Goal: Task Accomplishment & Management: Complete application form

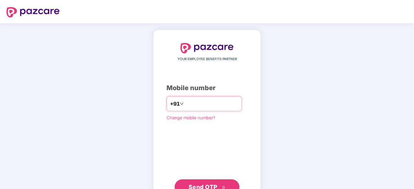
click at [229, 101] on input "number" at bounding box center [211, 104] width 53 height 10
type input "**********"
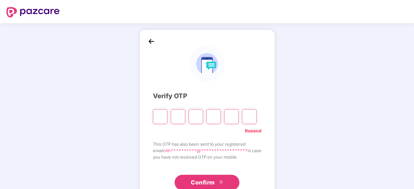
type input "*"
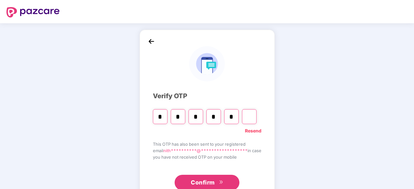
type input "*"
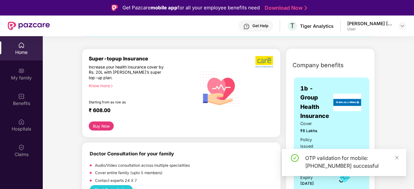
scroll to position [68, 0]
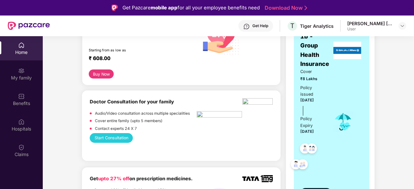
scroll to position [121, 0]
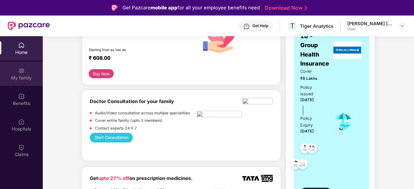
click at [28, 78] on div "My family" at bounding box center [21, 78] width 43 height 6
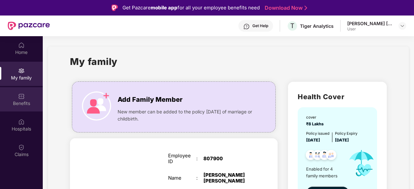
click at [7, 98] on div "Benefits" at bounding box center [21, 99] width 43 height 24
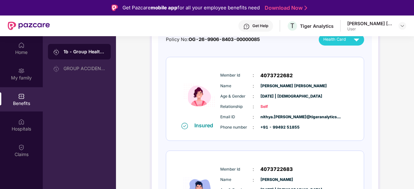
scroll to position [118, 0]
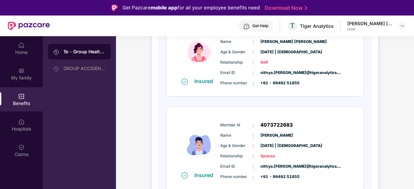
click at [267, 143] on span "[DATE] | [DEMOGRAPHIC_DATA]" at bounding box center [276, 146] width 32 height 6
click at [210, 139] on img at bounding box center [199, 145] width 39 height 53
click at [405, 128] on div "1b - Group Health Insurance DETAILS INCLUSIONS EXCLUSIONS Policy No: OG-26-9906…" at bounding box center [265, 170] width 298 height 498
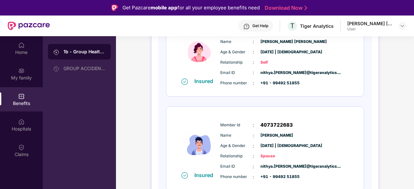
scroll to position [0, 0]
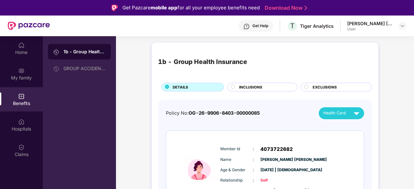
click at [260, 86] on span "INCLUSIONS" at bounding box center [250, 88] width 23 height 6
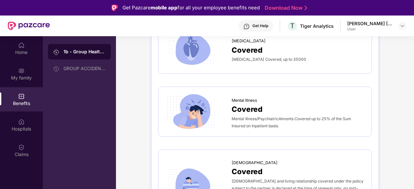
scroll to position [36, 0]
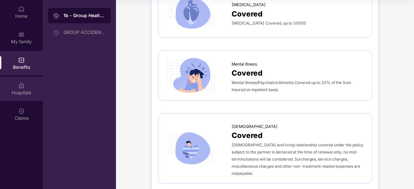
click at [16, 90] on div "Hospitals" at bounding box center [21, 93] width 43 height 6
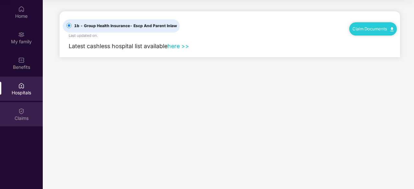
click at [20, 117] on div "Claims" at bounding box center [21, 118] width 43 height 6
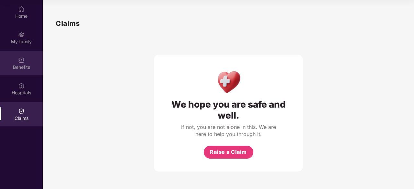
click at [19, 62] on img at bounding box center [21, 60] width 6 height 6
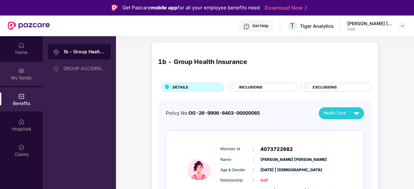
click at [28, 75] on div "My family" at bounding box center [21, 78] width 43 height 6
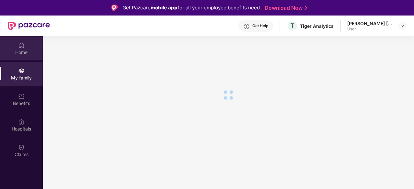
click at [28, 52] on div "Home" at bounding box center [21, 52] width 43 height 6
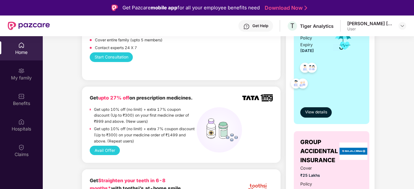
scroll to position [206, 0]
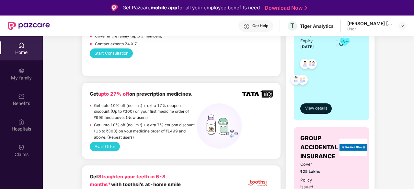
click at [149, 141] on div "Get upto 10% off (no limit) + extra 7% coupon discount (Up to ₹300) on your med…" at bounding box center [145, 132] width 103 height 20
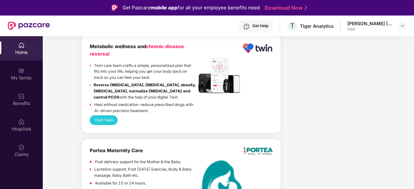
scroll to position [36, 0]
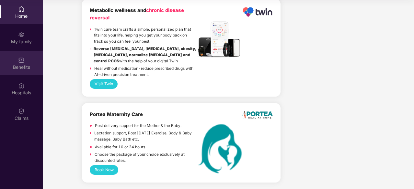
click at [37, 66] on div "Benefits" at bounding box center [21, 67] width 43 height 6
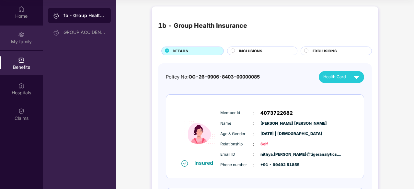
click at [27, 38] on div "My family" at bounding box center [21, 38] width 43 height 24
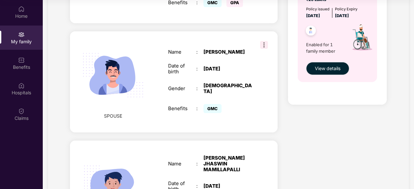
scroll to position [232, 0]
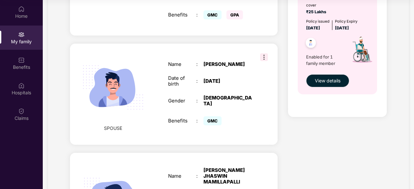
click at [266, 53] on img at bounding box center [264, 57] width 8 height 8
click at [227, 78] on div "[DATE]" at bounding box center [227, 81] width 49 height 6
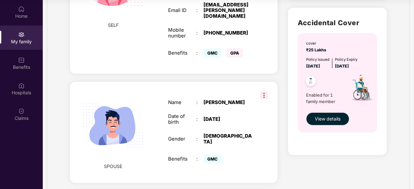
scroll to position [193, 0]
click at [319, 114] on button "View details" at bounding box center [327, 119] width 43 height 13
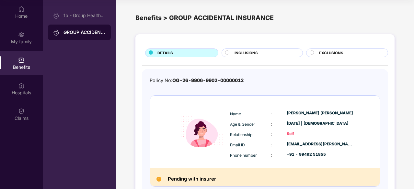
click at [264, 50] on div "INCLUSIONS" at bounding box center [265, 53] width 68 height 7
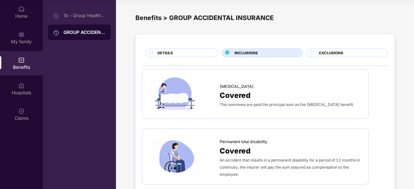
click at [203, 54] on div "DETAILS" at bounding box center [184, 53] width 61 height 7
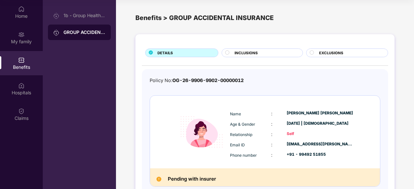
scroll to position [37, 0]
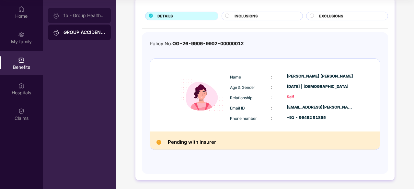
click at [97, 9] on div "1b - Group Health Insurance" at bounding box center [79, 16] width 63 height 16
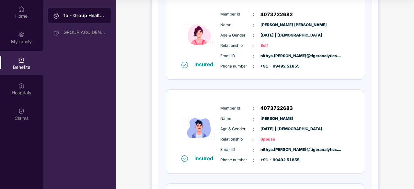
scroll to position [100, 0]
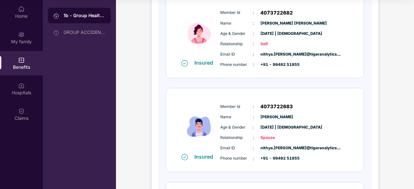
click at [245, 116] on span "Name" at bounding box center [236, 117] width 32 height 6
click at [193, 156] on div "Insured" at bounding box center [204, 157] width 29 height 6
click at [163, 133] on div "Policy No: OG-26-9906-8403-00000085 Health Card Insured Member Id : 4073722682 …" at bounding box center [265, 174] width 214 height 422
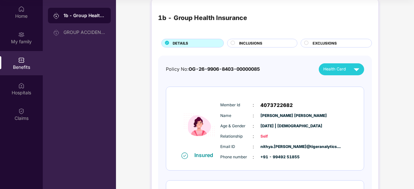
scroll to position [0, 0]
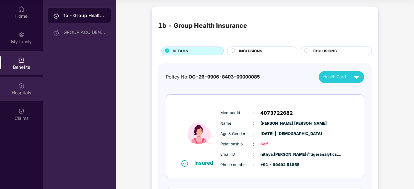
click at [16, 89] on div "Hospitals" at bounding box center [21, 89] width 43 height 24
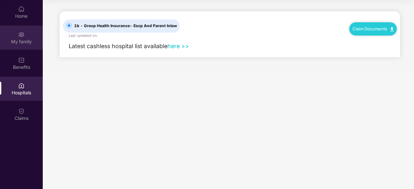
click at [24, 49] on div "My family" at bounding box center [21, 38] width 43 height 24
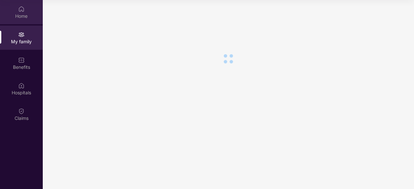
click at [23, 13] on div "Home" at bounding box center [21, 16] width 43 height 6
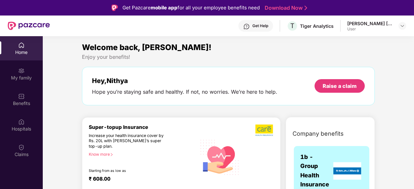
click at [269, 22] on div "Get Help" at bounding box center [255, 26] width 35 height 12
click at [320, 59] on div "Enjoy your benefits!" at bounding box center [228, 57] width 293 height 7
click at [19, 152] on div "Claims" at bounding box center [21, 155] width 43 height 6
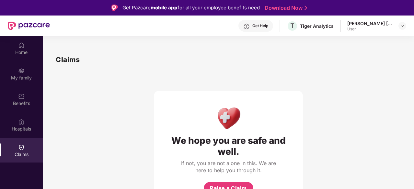
scroll to position [36, 0]
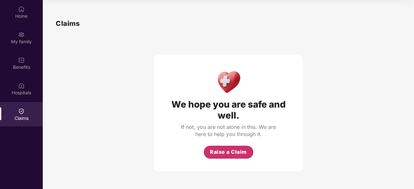
click at [210, 147] on button "Raise a Claim" at bounding box center [229, 152] width 50 height 13
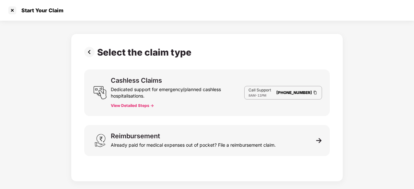
scroll to position [16, 0]
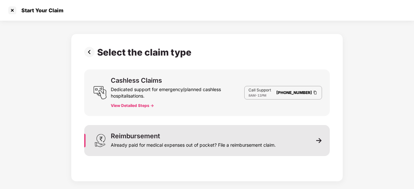
click at [264, 132] on div "Reimbursement Already paid for medical expenses out of pocket? File a reimburse…" at bounding box center [206, 140] width 245 height 31
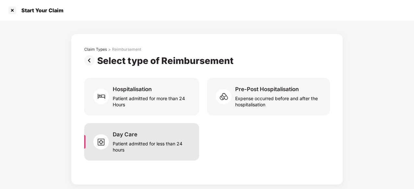
click at [147, 140] on div "Patient admitted for less than 24 hours" at bounding box center [152, 145] width 79 height 15
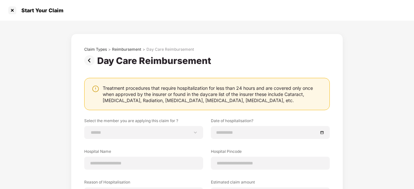
click at [94, 61] on img at bounding box center [90, 60] width 13 height 10
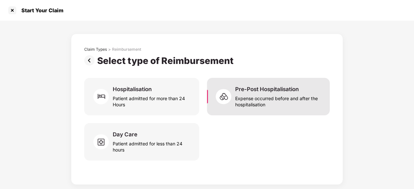
click at [292, 99] on div "Expense occurred before and after the hospitalisation" at bounding box center [278, 100] width 87 height 15
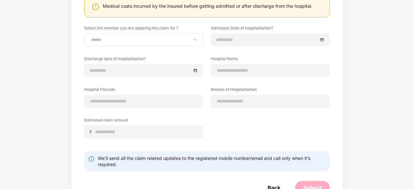
scroll to position [78, 0]
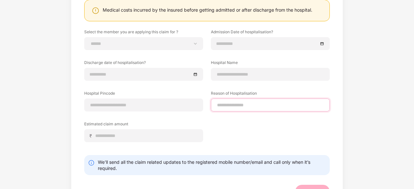
click at [234, 104] on input at bounding box center [270, 105] width 108 height 7
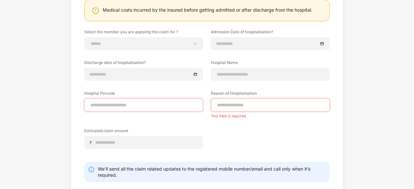
click at [173, 104] on input at bounding box center [144, 105] width 108 height 7
click at [233, 109] on div at bounding box center [270, 105] width 119 height 13
click at [235, 79] on div at bounding box center [270, 74] width 119 height 13
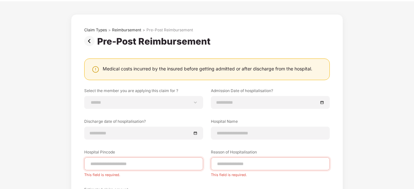
scroll to position [19, 0]
click at [93, 45] on img at bounding box center [90, 42] width 13 height 10
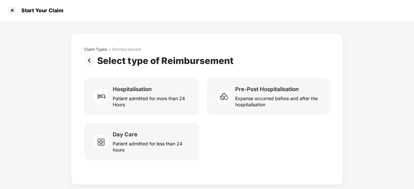
click at [93, 45] on div "Claim Types > Reimbursement Select type of Reimbursement Hospitalisation Patien…" at bounding box center [207, 110] width 272 height 152
click at [92, 49] on div "Claim Types" at bounding box center [95, 49] width 23 height 5
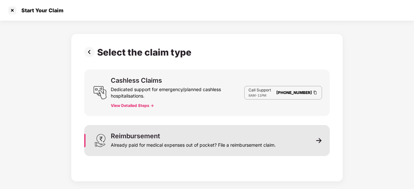
click at [313, 143] on div "Reimbursement Already paid for medical expenses out of pocket? File a reimburse…" at bounding box center [206, 140] width 245 height 31
